Goal: Check status: Check status

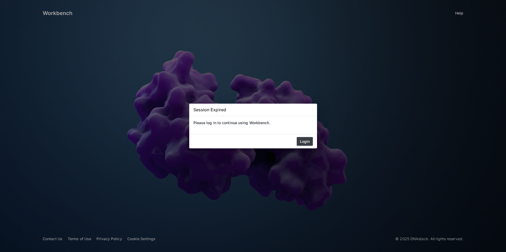
click at [309, 141] on button "Login" at bounding box center [305, 141] width 16 height 9
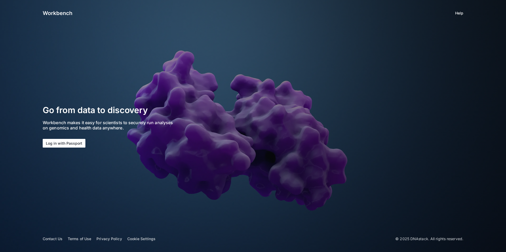
click at [75, 142] on button "Log in with Passport" at bounding box center [64, 143] width 43 height 9
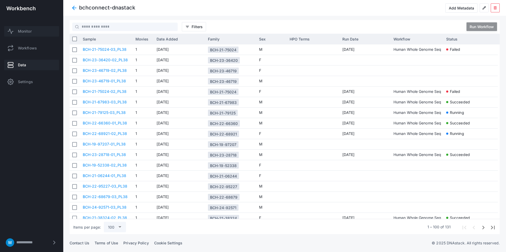
click at [37, 32] on link "Monitor" at bounding box center [31, 31] width 55 height 11
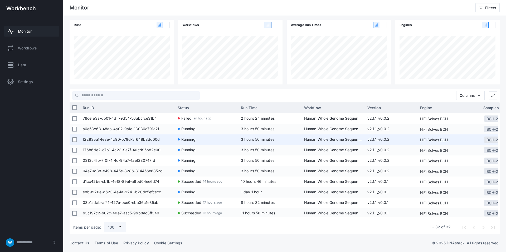
scroll to position [40, 0]
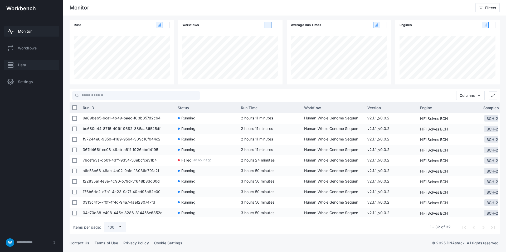
click at [25, 67] on span "Data" at bounding box center [22, 64] width 8 height 5
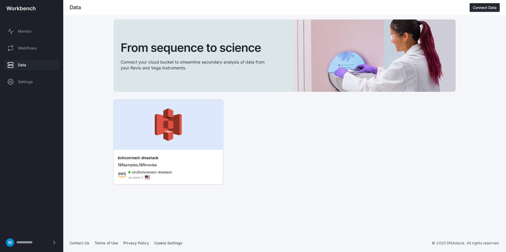
click at [163, 142] on img at bounding box center [168, 125] width 109 height 50
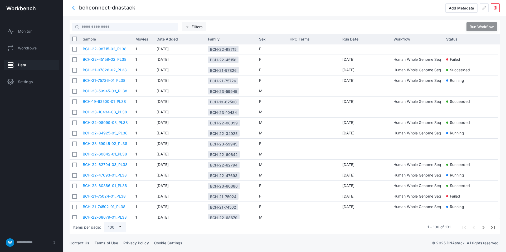
click at [205, 27] on button "filter_list Filters" at bounding box center [194, 26] width 24 height 9
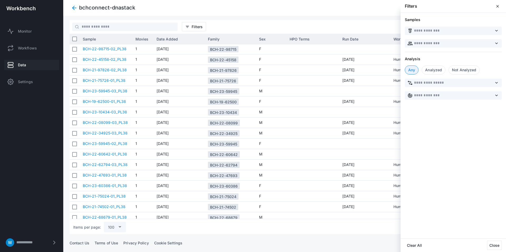
click at [458, 71] on div "Not Analyzed" at bounding box center [463, 70] width 31 height 9
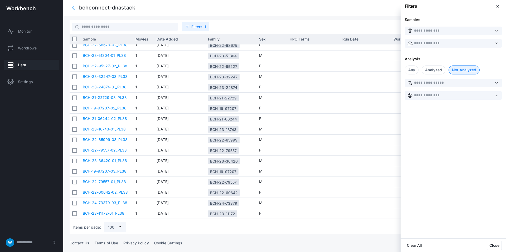
click at [317, 21] on div at bounding box center [284, 126] width 443 height 252
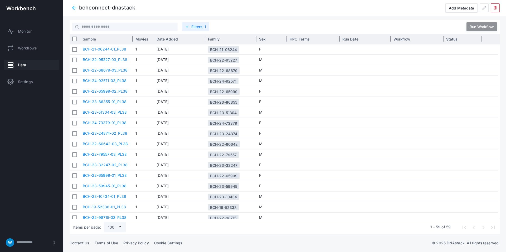
click at [96, 41] on div "Sample" at bounding box center [106, 39] width 47 height 8
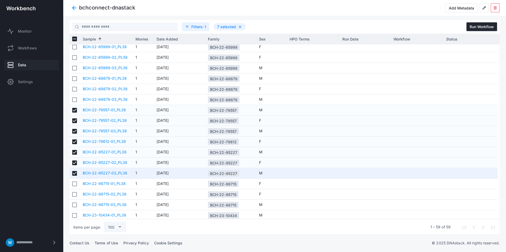
scroll to position [192, 0]
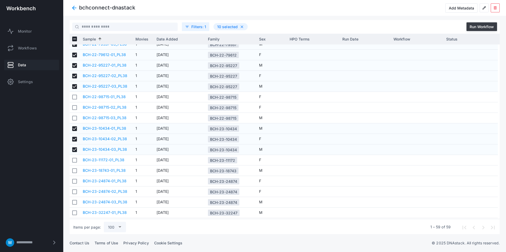
click at [469, 28] on button "Run Workflow" at bounding box center [481, 26] width 31 height 9
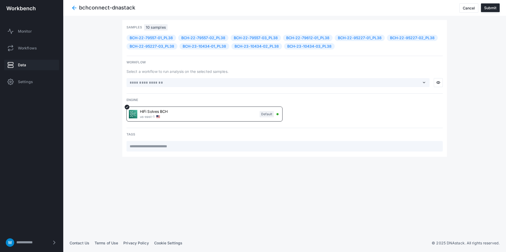
click at [233, 116] on div "HiFi Solves BCH us-east-1 Default" at bounding box center [201, 114] width 145 height 10
click at [204, 80] on div "expand_more" at bounding box center [277, 82] width 303 height 9
click at [203, 81] on input "text" at bounding box center [274, 83] width 291 height 6
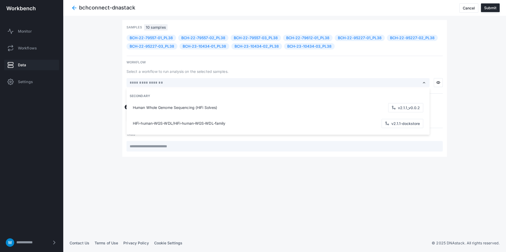
drag, startPoint x: 193, startPoint y: 105, endPoint x: 256, endPoint y: 105, distance: 63.5
click at [193, 105] on div "Human Whole Genome Sequencing (HiFi Solves) v2.1.1_v0.0.2" at bounding box center [278, 108] width 292 height 16
type input "**********"
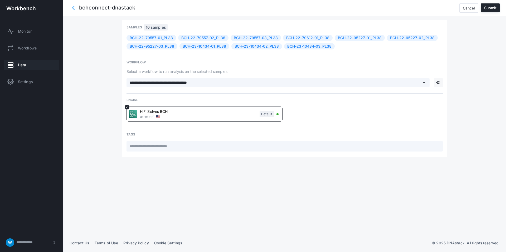
click at [441, 84] on button "visibility" at bounding box center [438, 82] width 9 height 9
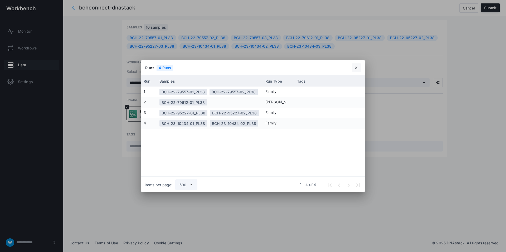
click at [352, 67] on button "close" at bounding box center [356, 68] width 9 height 9
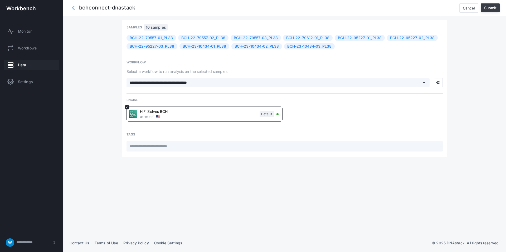
click at [489, 7] on div "Submit" at bounding box center [490, 8] width 12 height 4
click at [476, 89] on div "**********" at bounding box center [285, 127] width 430 height 214
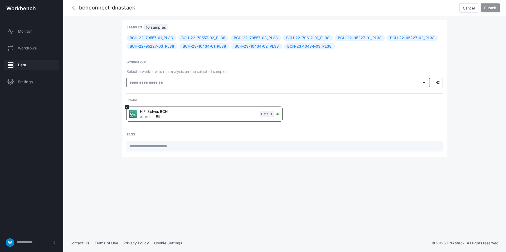
click at [272, 80] on input "text" at bounding box center [274, 83] width 291 height 6
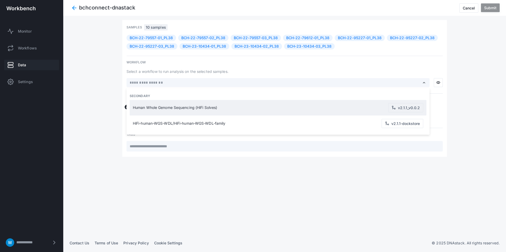
click at [197, 109] on span "Human Whole Genome Sequencing (HiFi Solves)" at bounding box center [260, 108] width 255 height 4
type input "**********"
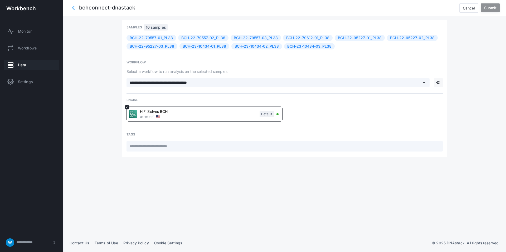
click at [436, 83] on span "visibility" at bounding box center [438, 83] width 4 height 4
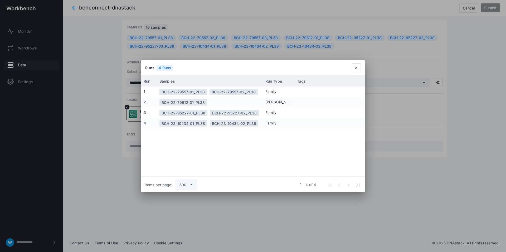
click at [437, 83] on div at bounding box center [253, 126] width 506 height 252
click at [355, 67] on span "close" at bounding box center [356, 68] width 4 height 4
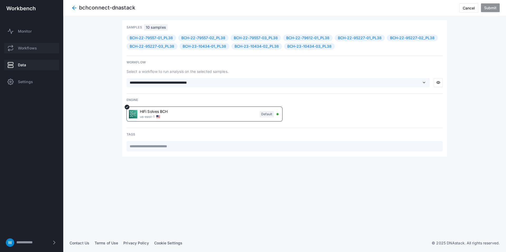
click at [27, 47] on span "Workflows" at bounding box center [27, 48] width 19 height 5
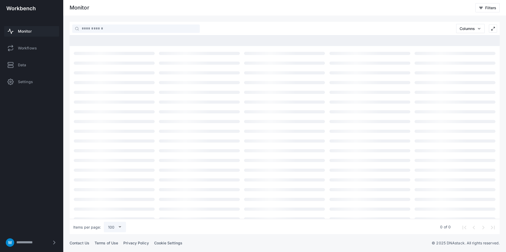
click at [29, 32] on span "Monitor" at bounding box center [25, 31] width 14 height 5
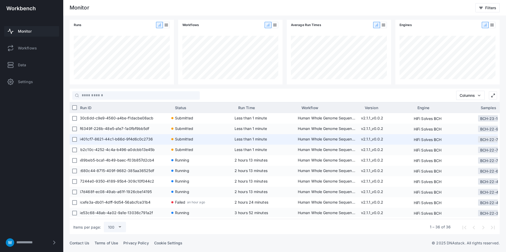
scroll to position [0, 6]
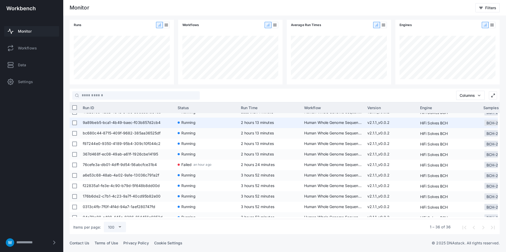
scroll to position [38, 0]
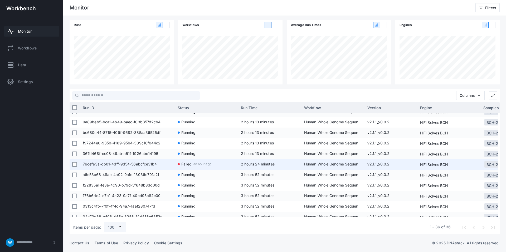
click at [143, 164] on span "76cefe3a-db01-4dff-9d54-56abcfce31b4" at bounding box center [128, 164] width 90 height 11
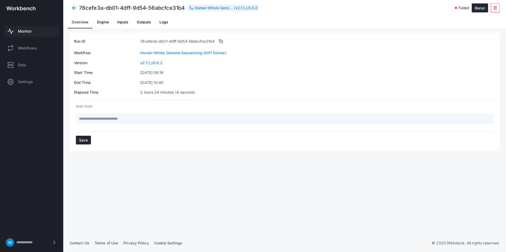
click at [146, 22] on span "Outputs" at bounding box center [144, 22] width 14 height 4
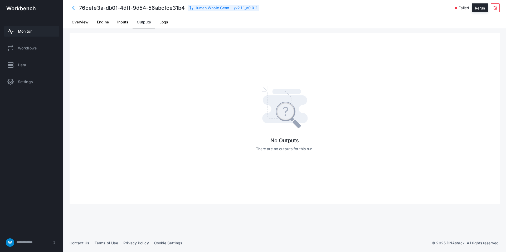
click at [159, 23] on span "Logs" at bounding box center [163, 22] width 9 height 4
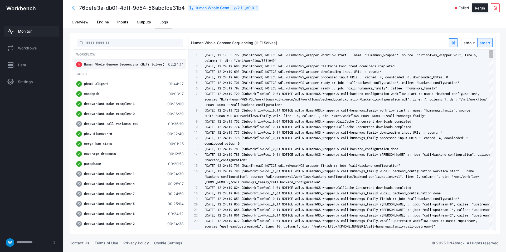
scroll to position [9, 0]
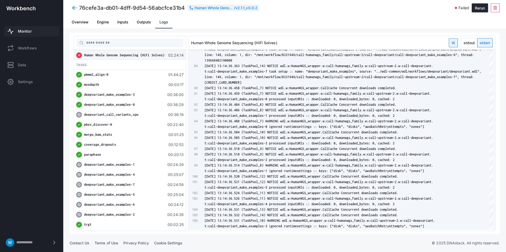
click at [74, 7] on span at bounding box center [74, 7] width 9 height 9
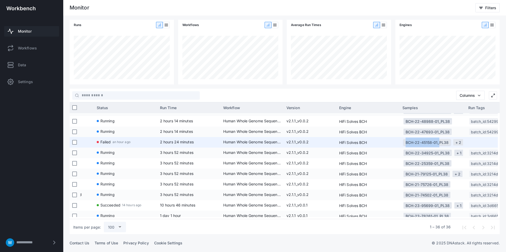
drag, startPoint x: 400, startPoint y: 143, endPoint x: 437, endPoint y: 144, distance: 37.7
click at [437, 144] on div "76cefe3a-db01-4dff-9d54-56abcfce31b4 Failed an hour ago 2 hours 24 minutes Huma…" at bounding box center [352, 142] width 706 height 11
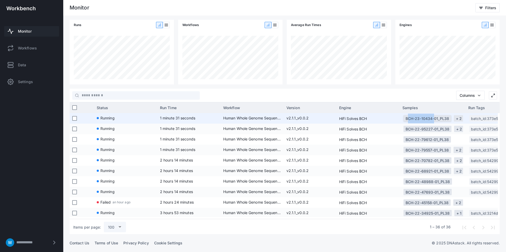
drag, startPoint x: 402, startPoint y: 118, endPoint x: 433, endPoint y: 118, distance: 30.8
click at [433, 118] on div "BCH-23-10434-01_PL38 + 2" at bounding box center [433, 118] width 66 height 11
copy div "BCH-23-10434"
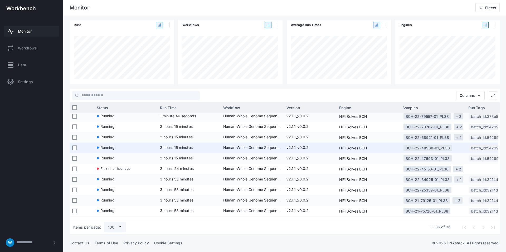
scroll to position [45, 0]
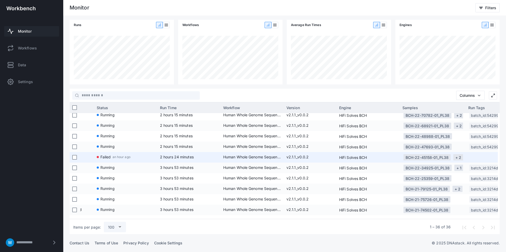
click at [175, 157] on span "2 hours 24 minutes" at bounding box center [177, 157] width 34 height 4
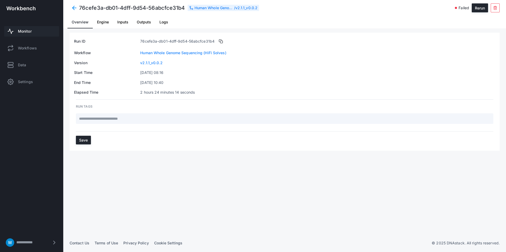
click at [163, 21] on span "Logs" at bounding box center [163, 22] width 9 height 4
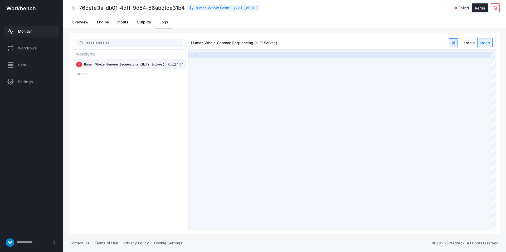
type textarea "**********"
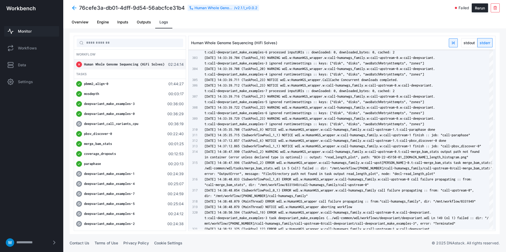
click at [77, 10] on span at bounding box center [74, 7] width 9 height 9
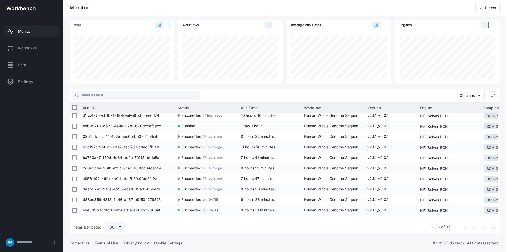
scroll to position [130, 0]
